Goal: Task Accomplishment & Management: Use online tool/utility

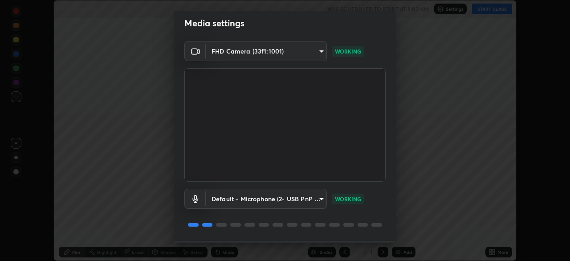
scroll to position [32, 0]
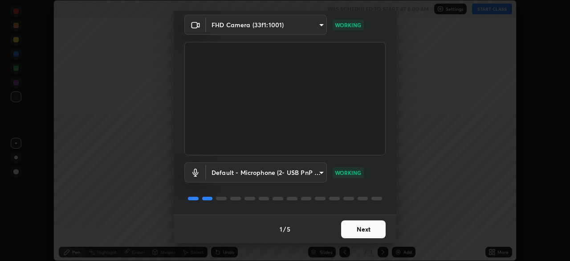
click at [370, 229] on button "Next" at bounding box center [363, 229] width 45 height 18
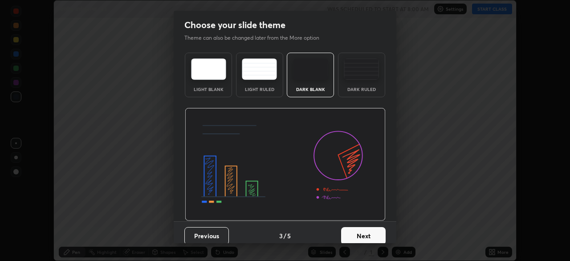
click at [370, 229] on button "Next" at bounding box center [363, 236] width 45 height 18
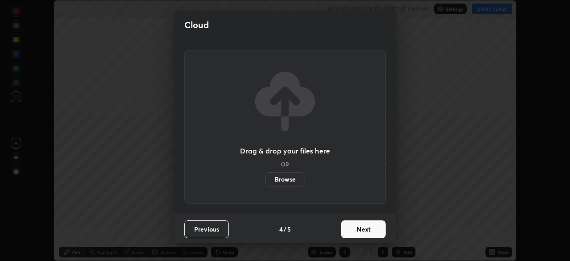
click at [373, 228] on button "Next" at bounding box center [363, 229] width 45 height 18
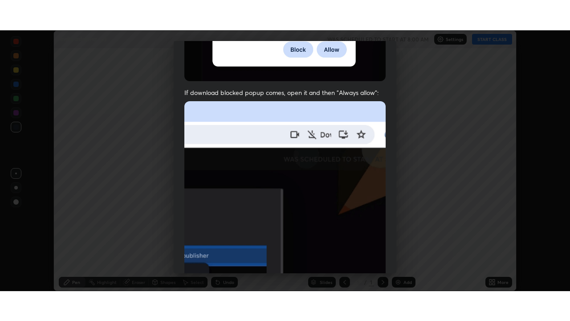
scroll to position [213, 0]
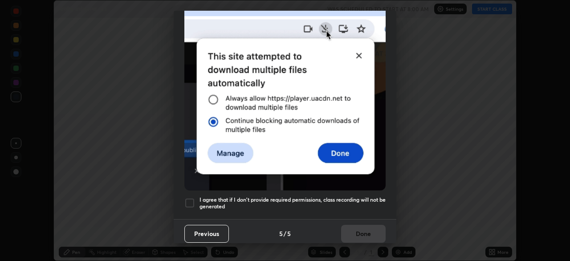
click at [191, 197] on div at bounding box center [189, 202] width 11 height 11
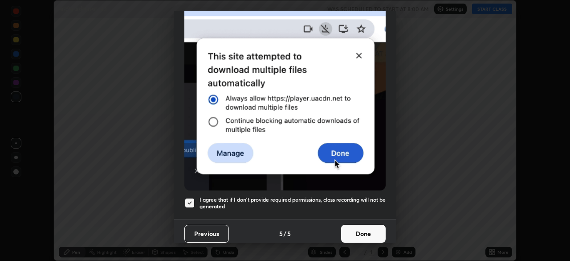
click at [363, 228] on button "Done" at bounding box center [363, 234] width 45 height 18
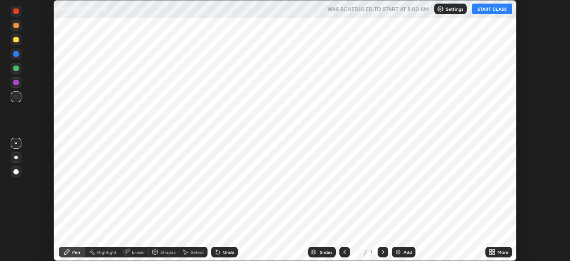
click at [492, 251] on icon at bounding box center [492, 251] width 7 height 7
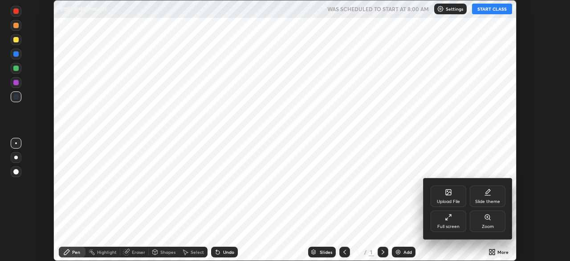
click at [454, 224] on div "Full screen" at bounding box center [448, 226] width 22 height 4
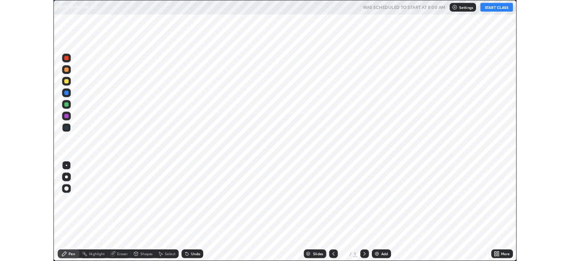
scroll to position [321, 570]
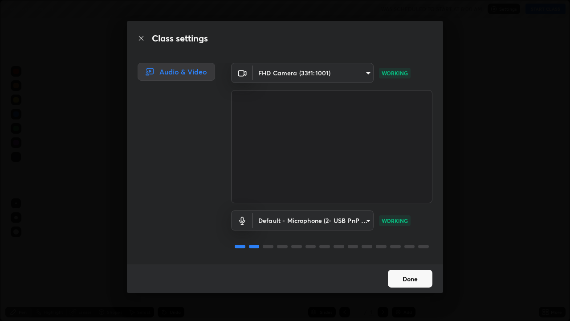
click at [404, 260] on button "Done" at bounding box center [410, 279] width 45 height 18
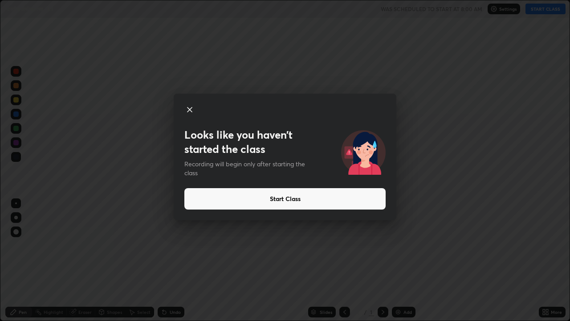
click at [355, 198] on button "Start Class" at bounding box center [284, 198] width 201 height 21
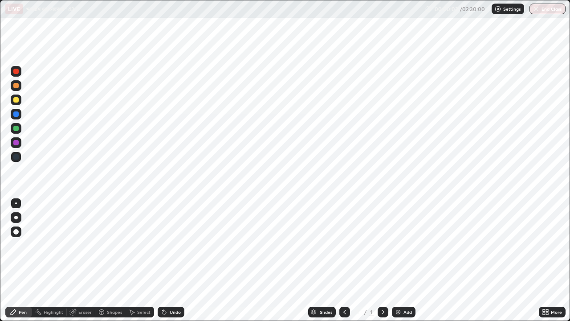
click at [544, 260] on icon at bounding box center [544, 310] width 2 height 2
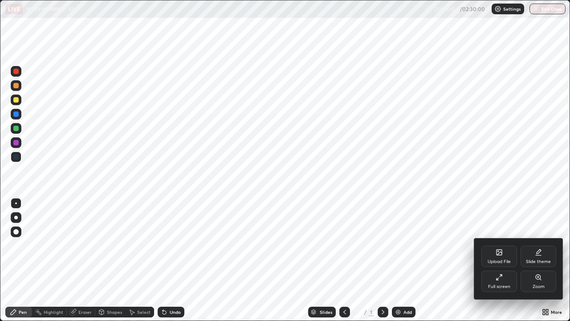
click at [501, 260] on div "Full screen" at bounding box center [499, 286] width 22 height 4
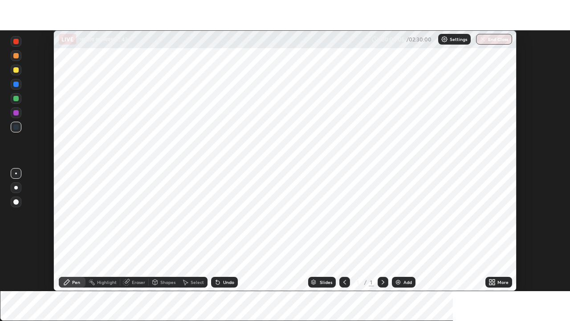
scroll to position [44288, 43979]
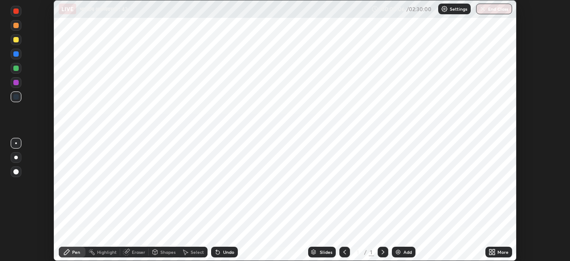
click at [492, 252] on icon at bounding box center [492, 251] width 7 height 7
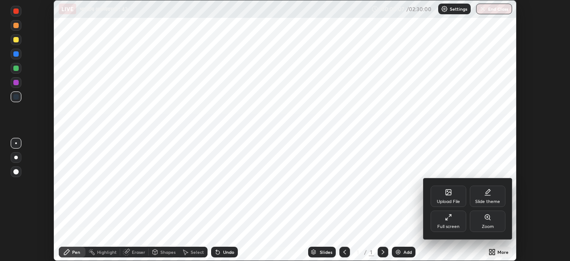
click at [453, 217] on div "Full screen" at bounding box center [449, 220] width 36 height 21
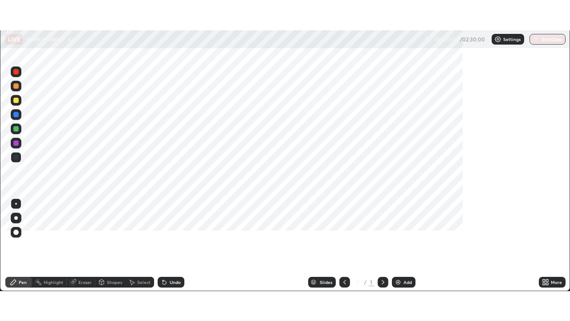
scroll to position [321, 570]
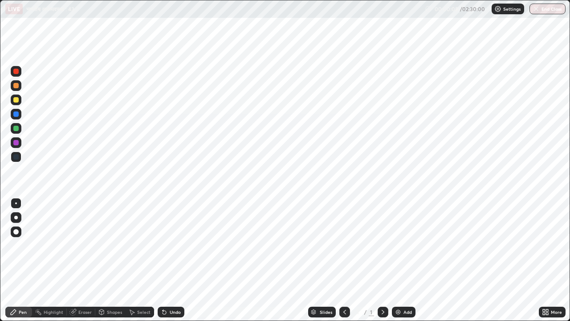
click at [397, 260] on img at bounding box center [398, 311] width 7 height 7
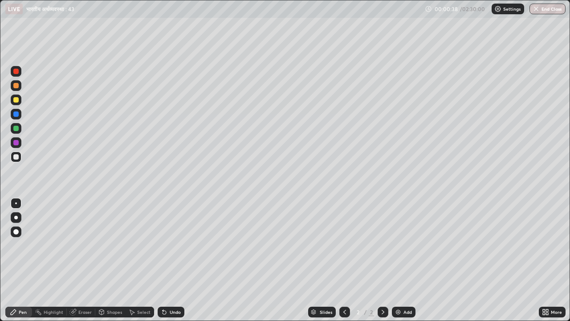
click at [17, 128] on div at bounding box center [15, 128] width 5 height 5
click at [382, 260] on icon at bounding box center [383, 312] width 3 height 4
click at [397, 260] on img at bounding box center [398, 311] width 7 height 7
click at [0, 260] on div "Setting up your live class" at bounding box center [285, 160] width 570 height 321
click at [400, 260] on img at bounding box center [398, 311] width 7 height 7
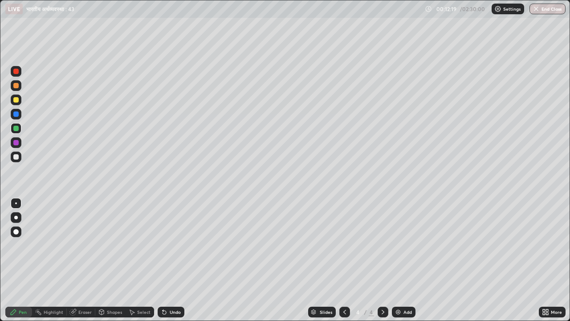
click at [82, 260] on div "Eraser" at bounding box center [84, 312] width 13 height 4
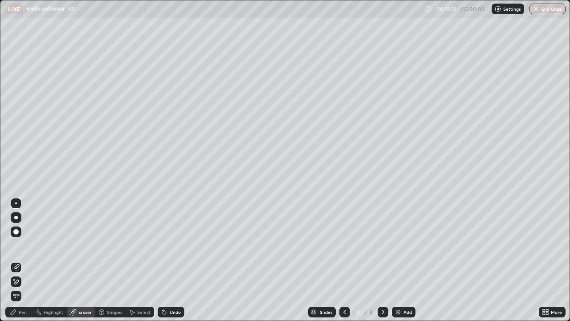
click at [20, 260] on div "Pen" at bounding box center [23, 312] width 8 height 4
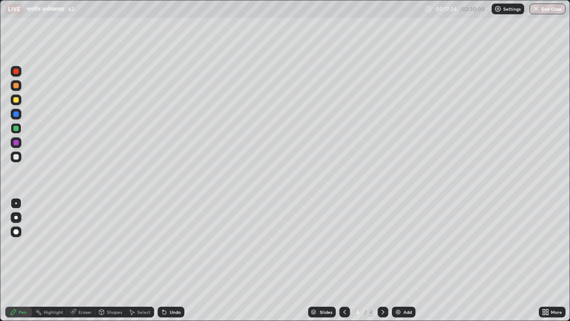
click at [344, 260] on icon at bounding box center [344, 311] width 7 height 7
click at [382, 260] on icon at bounding box center [383, 311] width 7 height 7
click at [398, 260] on div "Add" at bounding box center [404, 311] width 24 height 11
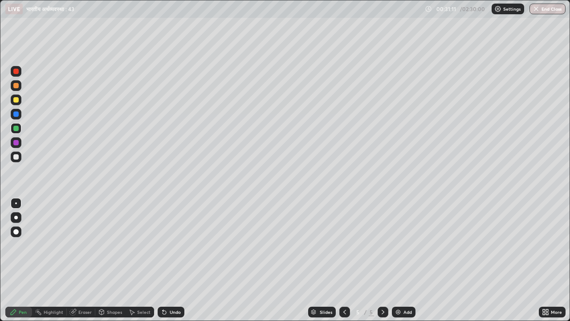
click at [82, 260] on div "Eraser" at bounding box center [84, 312] width 13 height 4
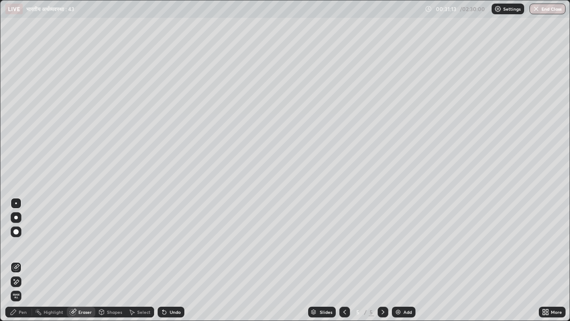
click at [28, 260] on div "Pen" at bounding box center [18, 311] width 27 height 11
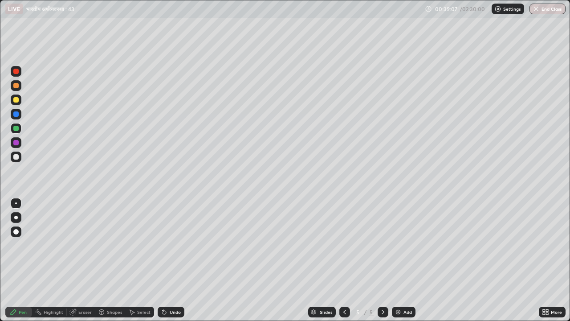
click at [402, 260] on div "Add" at bounding box center [404, 311] width 24 height 11
click at [400, 260] on img at bounding box center [398, 311] width 7 height 7
click at [343, 260] on icon at bounding box center [344, 311] width 7 height 7
click at [396, 260] on img at bounding box center [398, 311] width 7 height 7
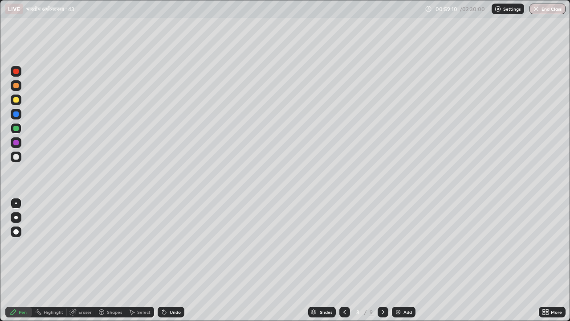
click at [401, 260] on div "Add" at bounding box center [404, 311] width 24 height 11
click at [397, 260] on img at bounding box center [398, 311] width 7 height 7
click at [398, 260] on img at bounding box center [398, 311] width 7 height 7
click at [395, 260] on img at bounding box center [398, 311] width 7 height 7
click at [400, 260] on img at bounding box center [398, 311] width 7 height 7
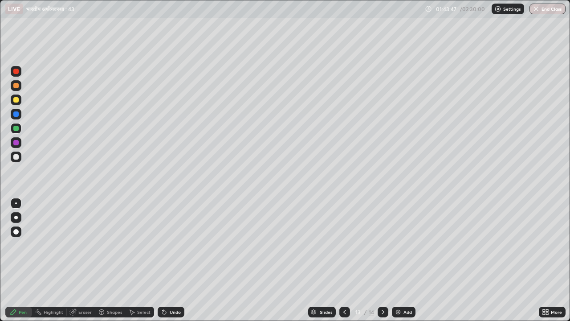
click at [395, 260] on img at bounding box center [398, 311] width 7 height 7
click at [396, 260] on img at bounding box center [398, 311] width 7 height 7
click at [398, 260] on img at bounding box center [398, 311] width 7 height 7
click at [402, 260] on div "Add" at bounding box center [404, 311] width 24 height 11
click at [401, 260] on div "Add" at bounding box center [404, 311] width 24 height 11
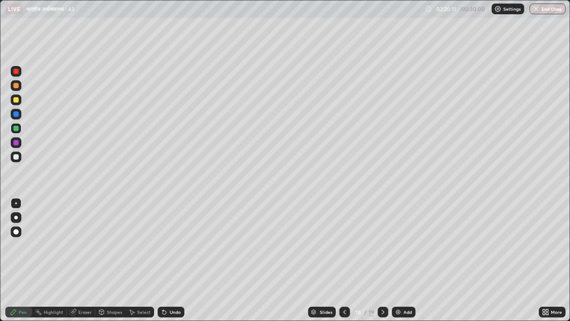
click at [344, 260] on icon at bounding box center [344, 311] width 7 height 7
click at [381, 260] on icon at bounding box center [383, 311] width 7 height 7
click at [382, 260] on icon at bounding box center [383, 311] width 7 height 7
click at [400, 260] on img at bounding box center [398, 311] width 7 height 7
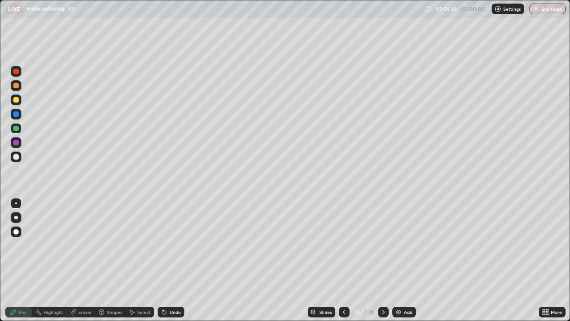
click at [400, 260] on img at bounding box center [398, 311] width 7 height 7
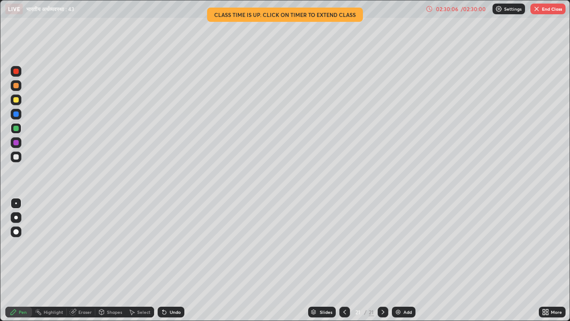
click at [451, 9] on div "02:30:06" at bounding box center [447, 8] width 25 height 5
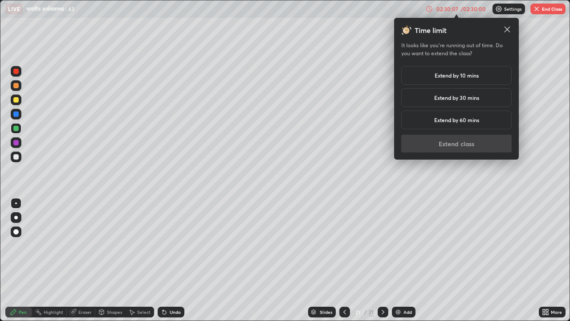
click at [438, 78] on h5 "Extend by 10 mins" at bounding box center [457, 75] width 44 height 8
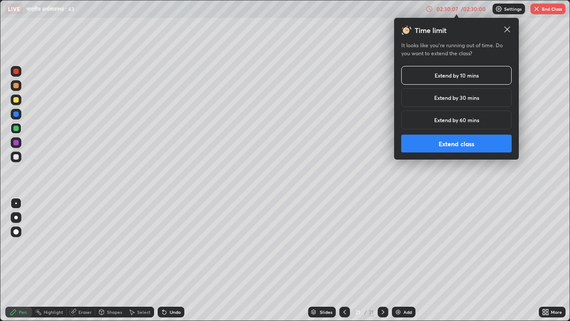
click at [427, 151] on button "Extend class" at bounding box center [456, 144] width 110 height 18
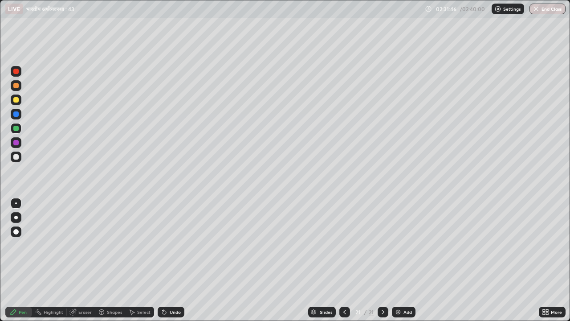
click at [545, 10] on button "End Class" at bounding box center [548, 9] width 36 height 11
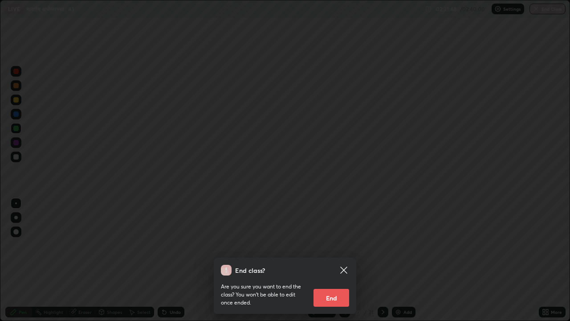
click at [330, 260] on button "End" at bounding box center [332, 298] width 36 height 18
